Goal: Find specific page/section: Find specific page/section

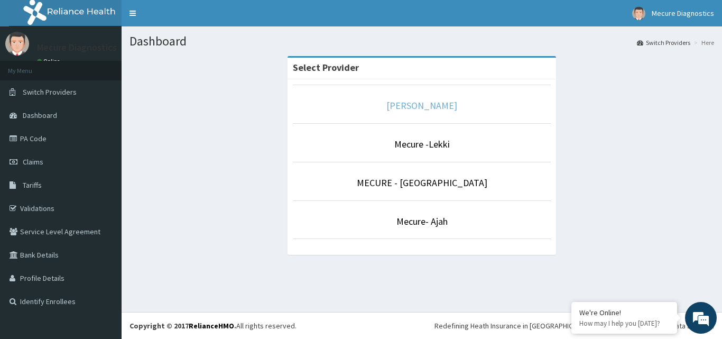
click at [413, 110] on link "[PERSON_NAME]" at bounding box center [421, 105] width 71 height 12
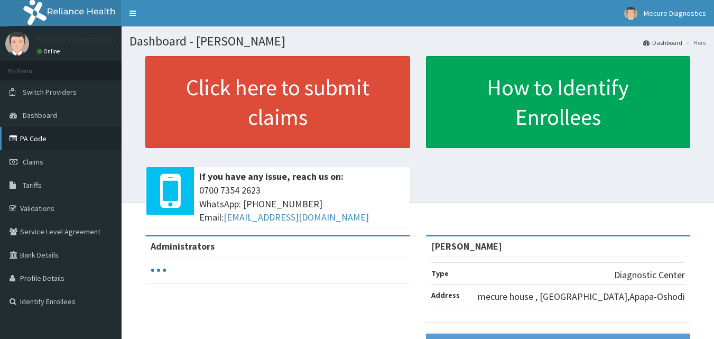
click at [30, 144] on link "PA Code" at bounding box center [61, 138] width 122 height 23
